Goal: Information Seeking & Learning: Check status

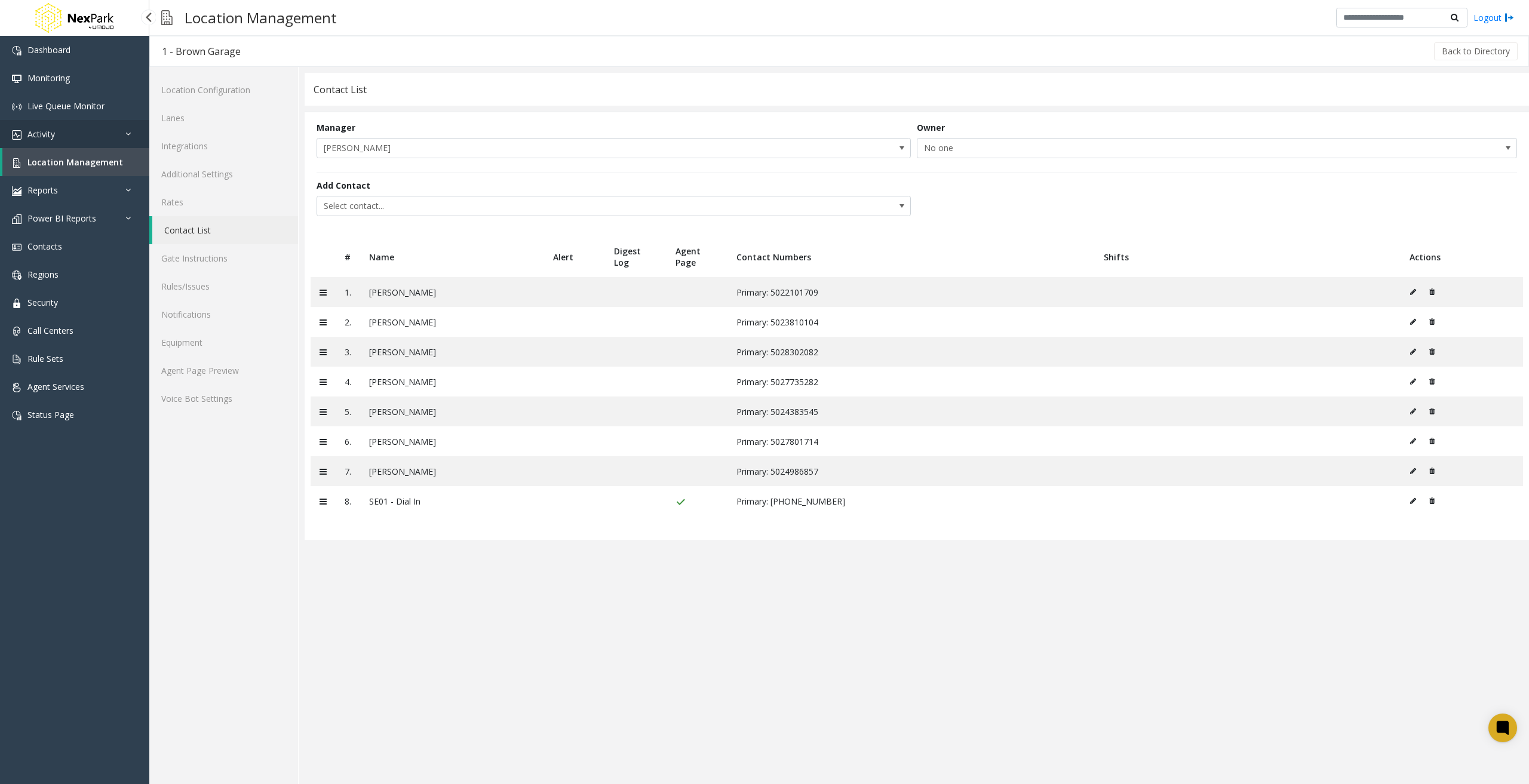
click at [61, 142] on link "Activity" at bounding box center [74, 133] width 149 height 28
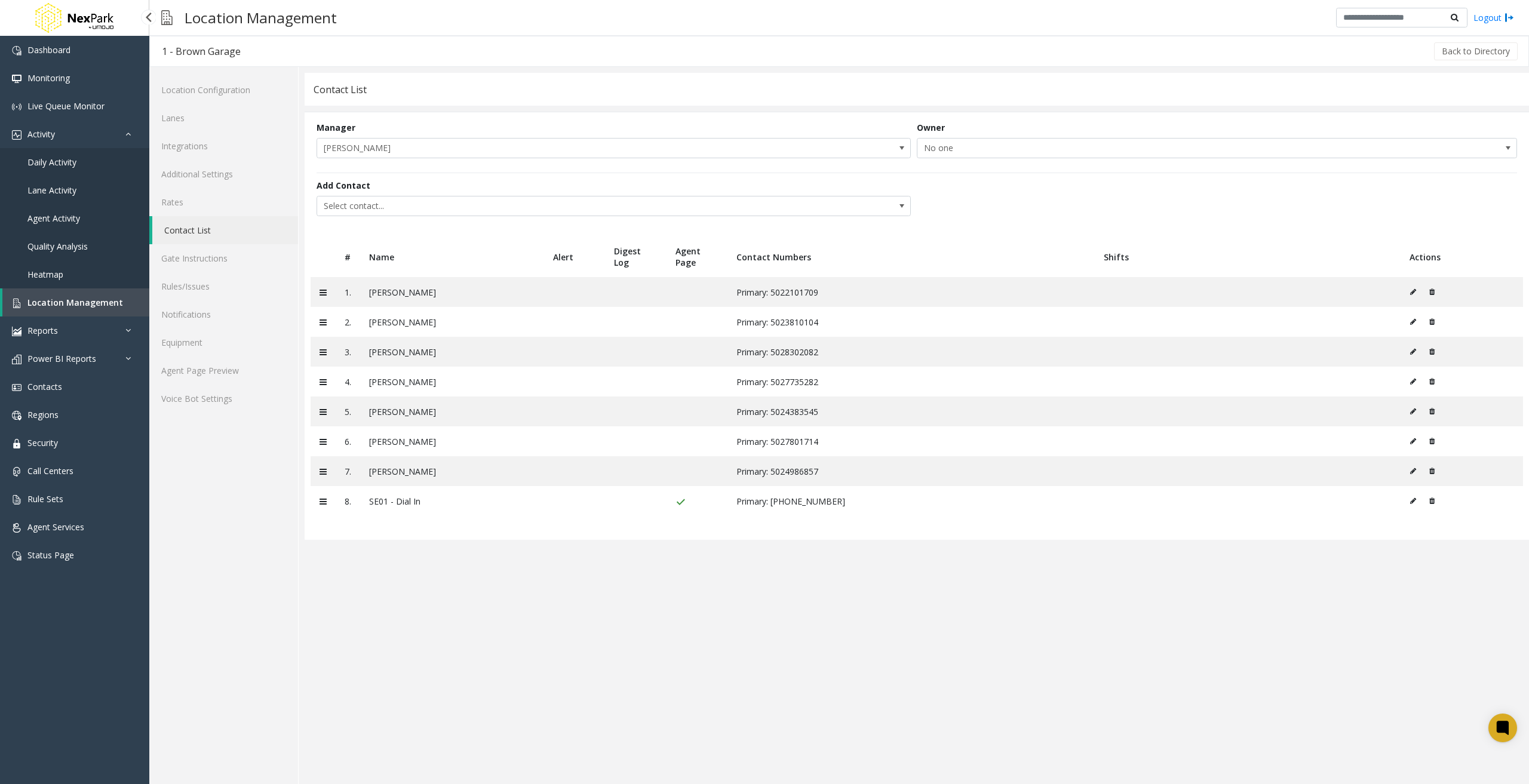
click at [79, 173] on link "Daily Activity" at bounding box center [74, 162] width 149 height 28
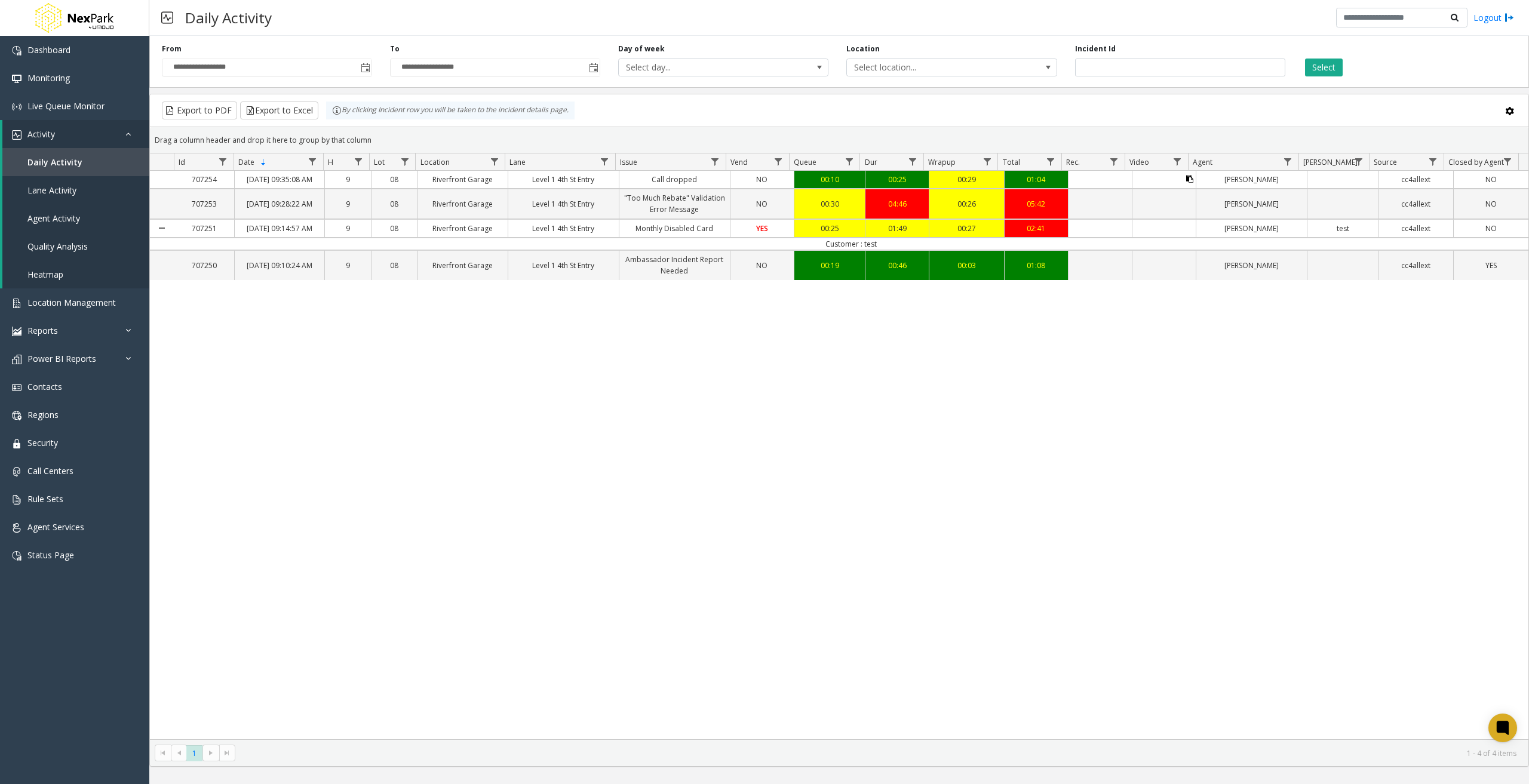
click at [1186, 185] on button "Data table" at bounding box center [1189, 179] width 7 height 11
click at [1186, 180] on icon "Data table" at bounding box center [1189, 178] width 7 height 7
click at [1512, 111] on span at bounding box center [1509, 111] width 13 height 13
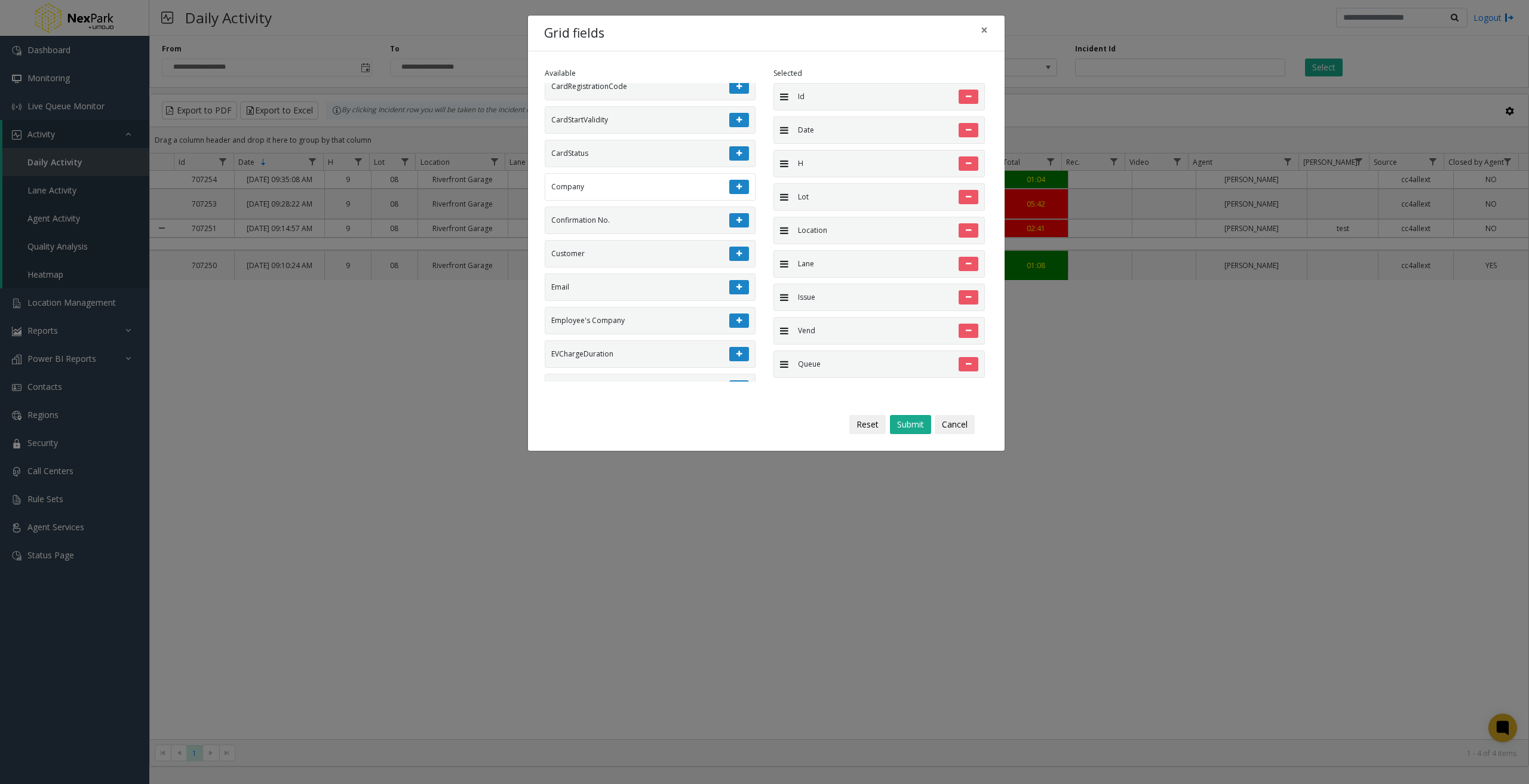
scroll to position [1015, 0]
click at [729, 253] on button at bounding box center [739, 252] width 20 height 14
click at [906, 422] on button "Submit" at bounding box center [910, 424] width 41 height 19
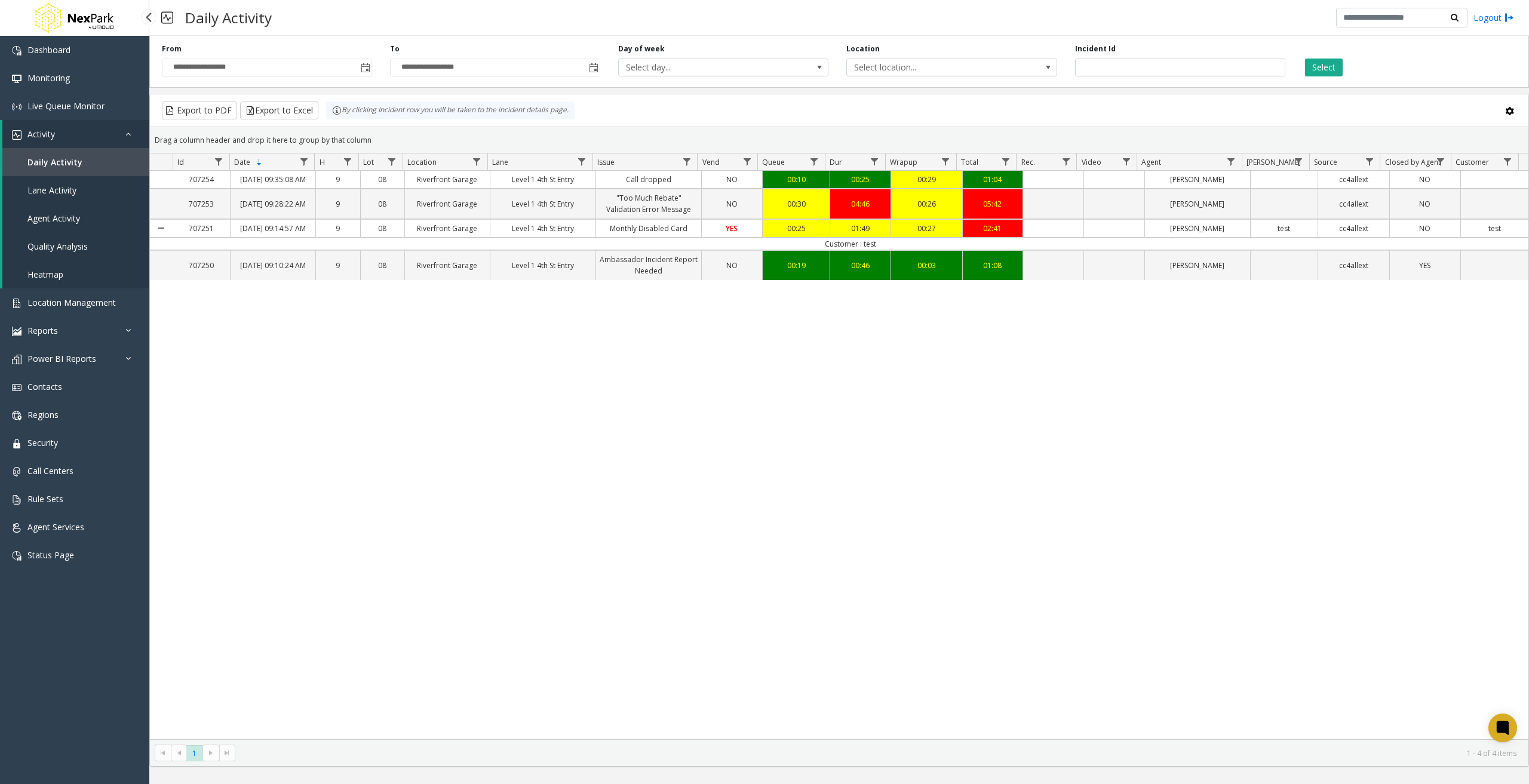
click at [157, 578] on div "707254 [DATE] 09:35:08 AM [GEOGRAPHIC_DATA] Level 1 4th St Entry Call dropped N…" at bounding box center [838, 455] width 1378 height 568
click at [1158, 63] on input "number" at bounding box center [1180, 67] width 210 height 18
type input "******"
click at [1332, 69] on button "Select" at bounding box center [1324, 67] width 37 height 18
